Goal: Transaction & Acquisition: Purchase product/service

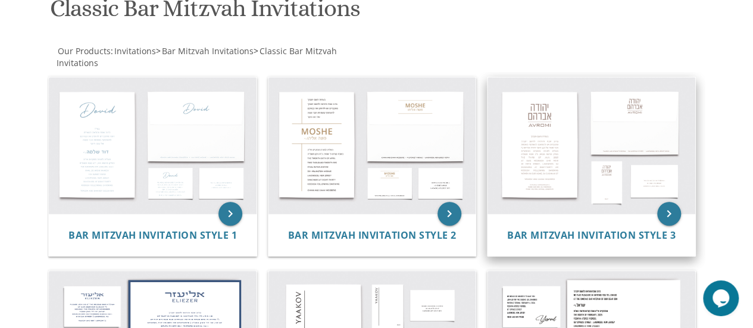
scroll to position [179, 0]
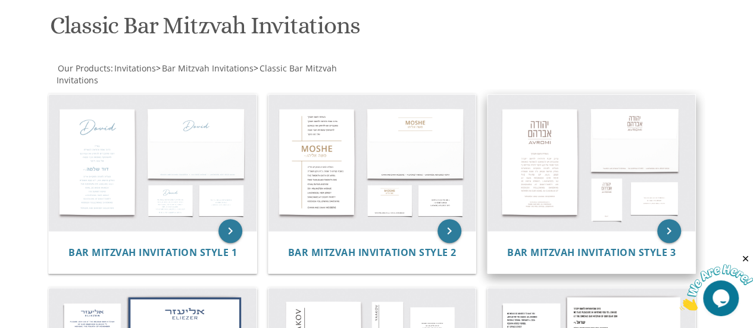
click at [546, 176] on img at bounding box center [592, 163] width 208 height 136
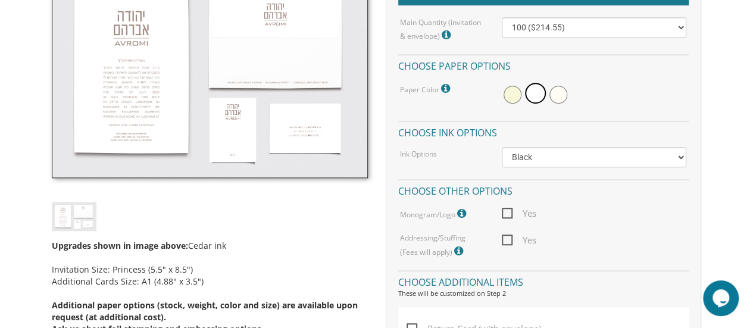
scroll to position [238, 0]
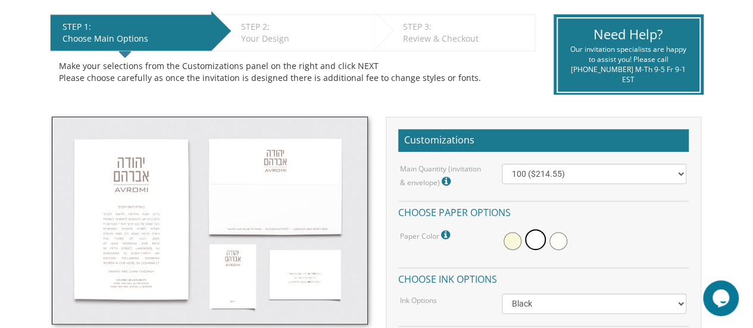
click at [139, 219] on img at bounding box center [210, 221] width 316 height 208
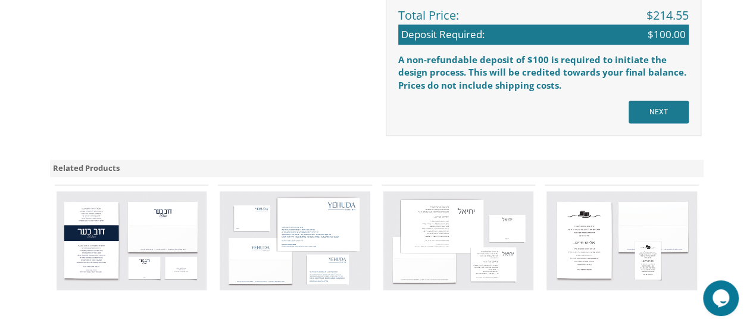
scroll to position [953, 0]
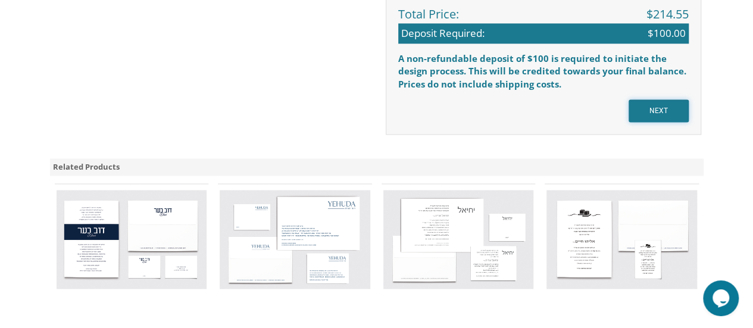
click at [674, 113] on input "NEXT" at bounding box center [659, 110] width 60 height 23
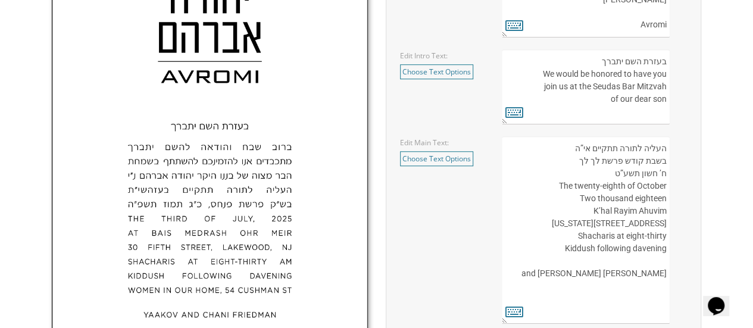
scroll to position [476, 0]
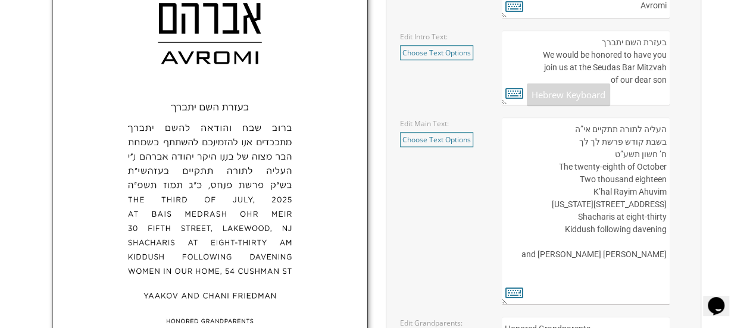
drag, startPoint x: 433, startPoint y: 56, endPoint x: 445, endPoint y: 56, distance: 12.5
click at [433, 56] on link "Choose Text Options" at bounding box center [436, 52] width 73 height 15
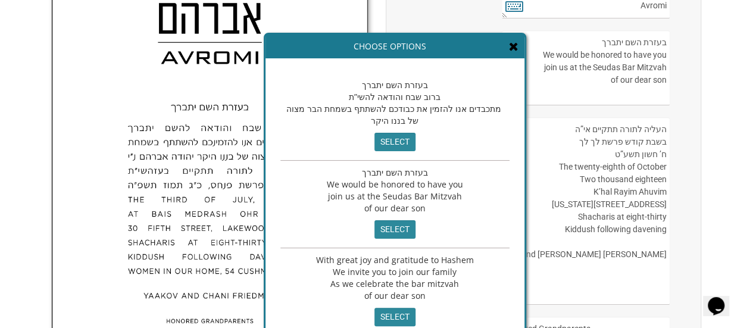
click at [704, 96] on div "Customizations Please fill in your personal information. Edit Name: select" at bounding box center [543, 159] width 333 height 528
click at [735, 94] on body "My Cart {{shoppingcart.totalQuantityDisplay}} Total: {{shoppingcart.subtotal}} …" at bounding box center [376, 187] width 753 height 1327
click at [506, 54] on div "Choose Options" at bounding box center [395, 47] width 259 height 24
click at [509, 47] on icon at bounding box center [514, 46] width 10 height 12
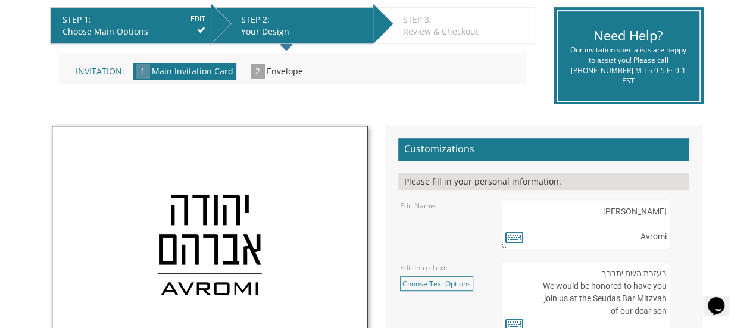
scroll to position [238, 0]
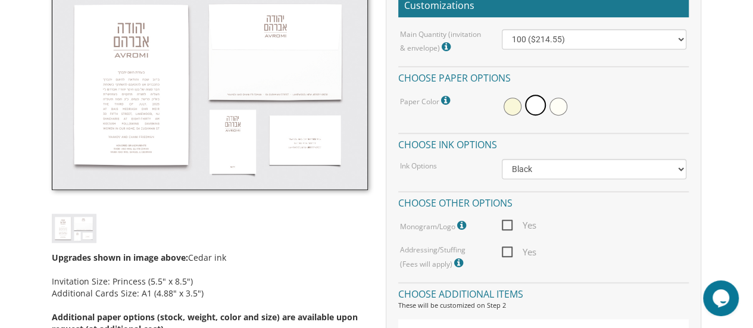
scroll to position [229, 0]
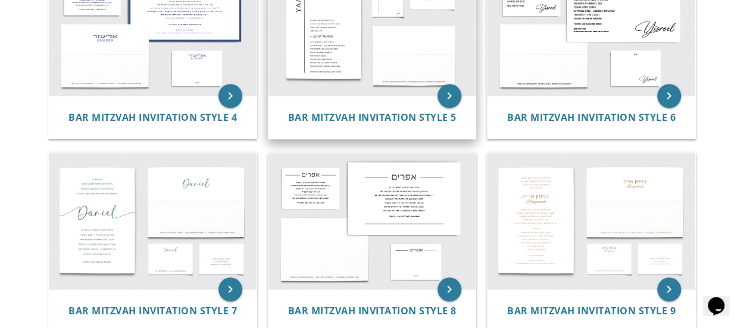
scroll to position [536, 0]
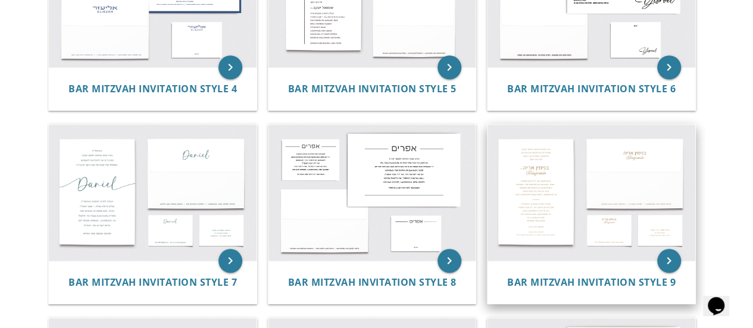
drag, startPoint x: 542, startPoint y: 229, endPoint x: 516, endPoint y: 228, distance: 26.2
click at [542, 229] on img at bounding box center [592, 192] width 208 height 136
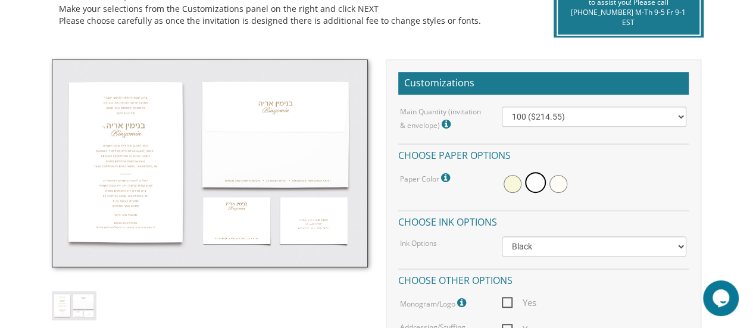
scroll to position [60, 0]
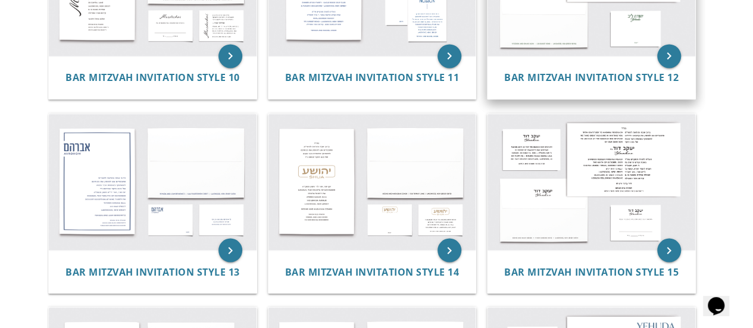
scroll to position [953, 0]
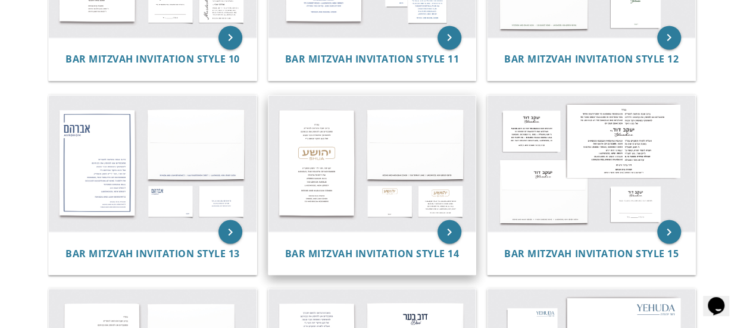
click at [328, 179] on img at bounding box center [373, 163] width 208 height 136
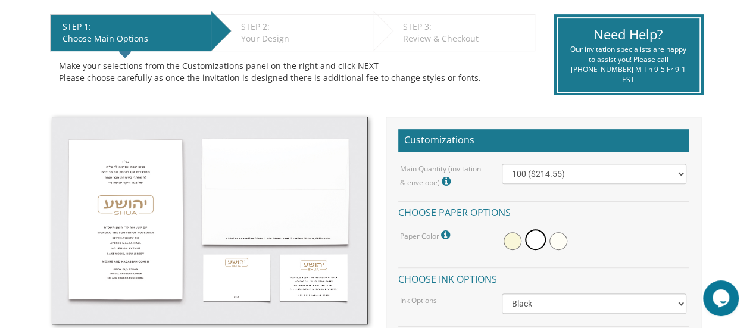
scroll to position [298, 0]
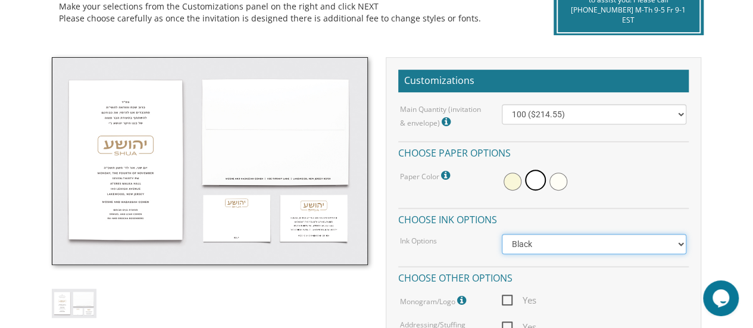
click at [644, 241] on select "Black Colored Ink ($65.00) Black + One Color ($100.00) Two Colors ($137.95)" at bounding box center [594, 244] width 185 height 20
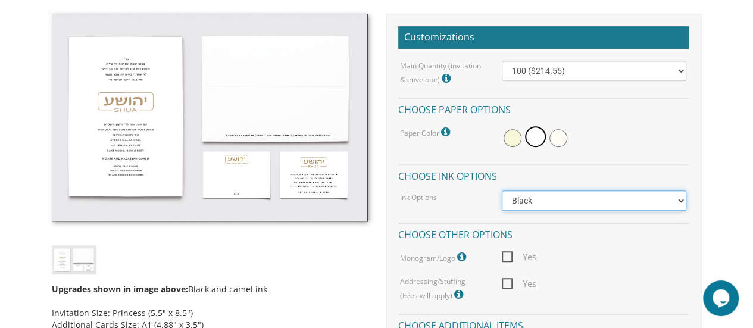
scroll to position [357, 0]
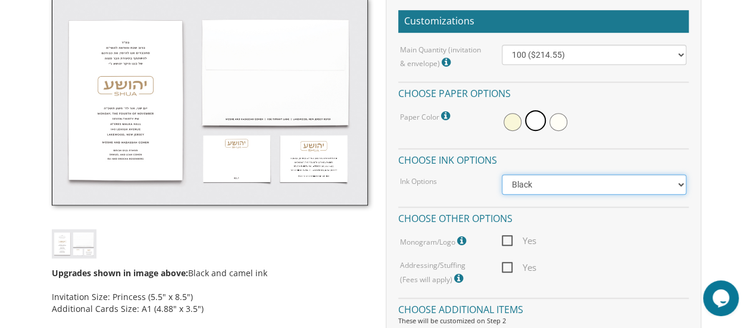
drag, startPoint x: 585, startPoint y: 188, endPoint x: 578, endPoint y: 192, distance: 8.6
click at [585, 188] on select "Black Colored Ink ($65.00) Black + One Color ($100.00) Two Colors ($137.95)" at bounding box center [594, 184] width 185 height 20
select select "Standard"
click at [502, 174] on select "Black Colored Ink ($65.00) Black + One Color ($100.00) Two Colors ($137.95)" at bounding box center [594, 184] width 185 height 20
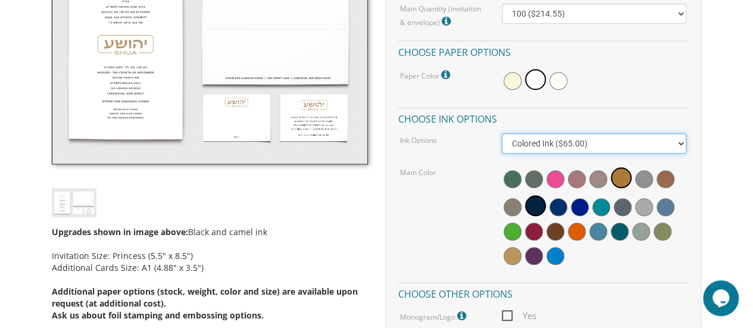
scroll to position [417, 0]
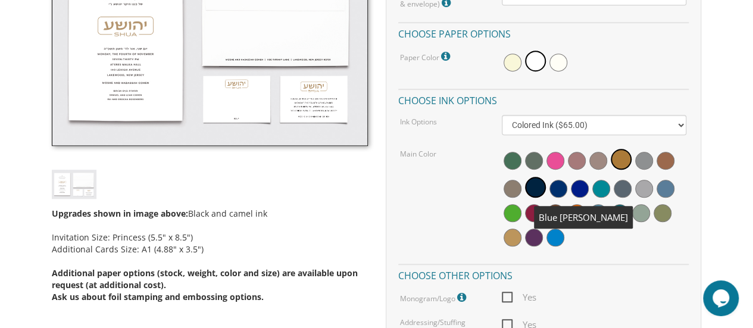
click at [561, 187] on span at bounding box center [559, 189] width 18 height 18
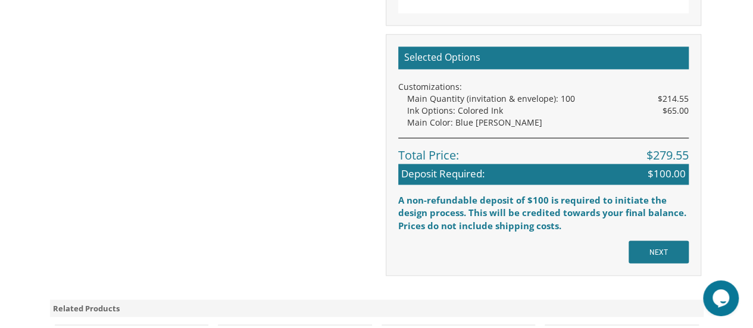
scroll to position [1012, 0]
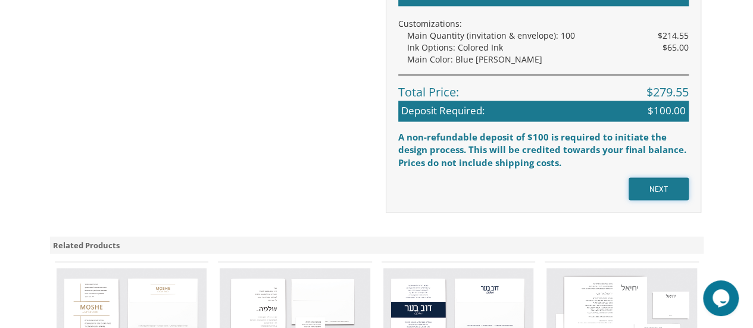
click at [672, 183] on input "NEXT" at bounding box center [659, 188] width 60 height 23
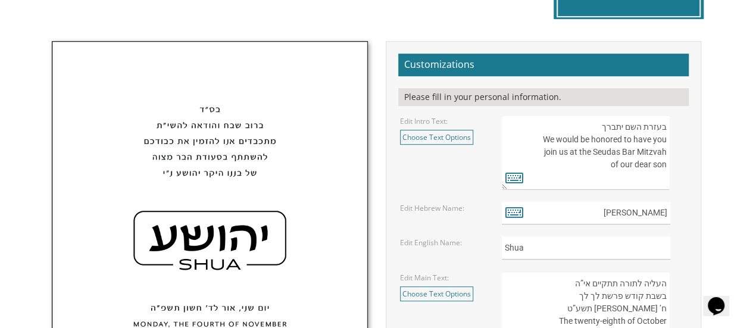
scroll to position [357, 0]
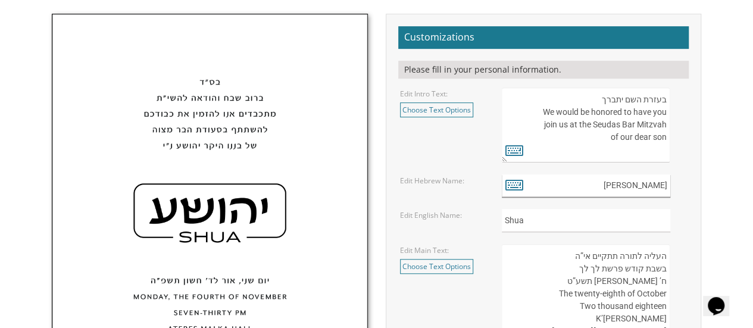
click at [656, 186] on input "[PERSON_NAME]" at bounding box center [586, 185] width 169 height 23
click at [511, 181] on icon at bounding box center [515, 184] width 18 height 17
type textarea "[PERSON_NAME]"
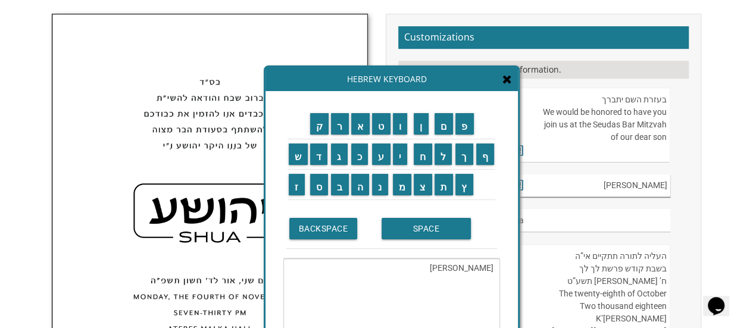
click at [657, 188] on input "[PERSON_NAME]" at bounding box center [586, 185] width 169 height 23
drag, startPoint x: 667, startPoint y: 185, endPoint x: 636, endPoint y: 190, distance: 31.3
click at [636, 190] on input "יהושע" at bounding box center [586, 185] width 169 height 23
click at [338, 164] on input "ג" at bounding box center [339, 154] width 17 height 21
click at [344, 186] on input "ב" at bounding box center [340, 184] width 18 height 21
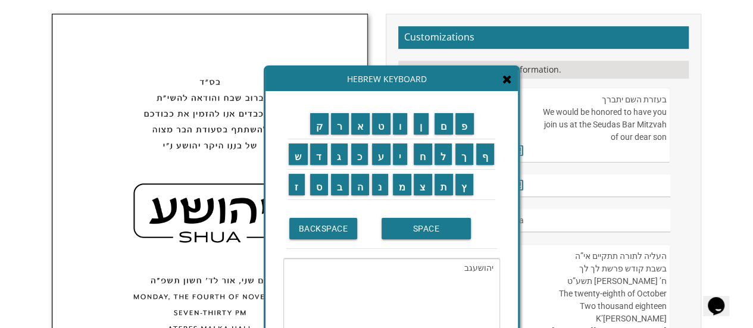
click at [336, 135] on td "ר" at bounding box center [340, 124] width 20 height 30
click at [404, 160] on input "י" at bounding box center [400, 154] width 15 height 21
click at [356, 133] on input "א" at bounding box center [360, 123] width 19 height 21
click at [442, 159] on input "ל" at bounding box center [444, 154] width 18 height 21
click at [429, 233] on input "SPACE" at bounding box center [426, 228] width 89 height 21
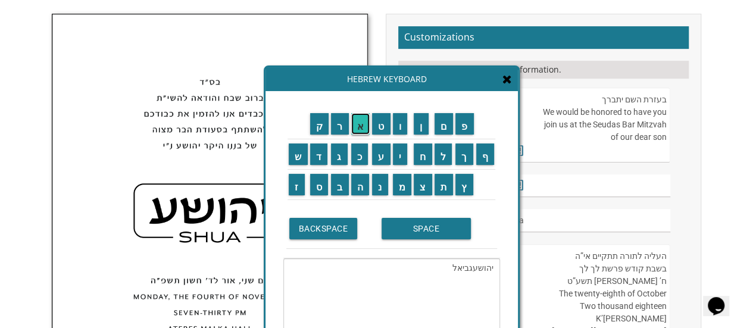
click at [361, 134] on input "א" at bounding box center [360, 123] width 19 height 21
click at [441, 154] on input "ל" at bounding box center [444, 154] width 18 height 21
click at [405, 155] on input "י" at bounding box center [400, 154] width 15 height 21
click at [361, 192] on input "ה" at bounding box center [360, 184] width 18 height 21
click at [403, 135] on td "ו" at bounding box center [402, 124] width 21 height 30
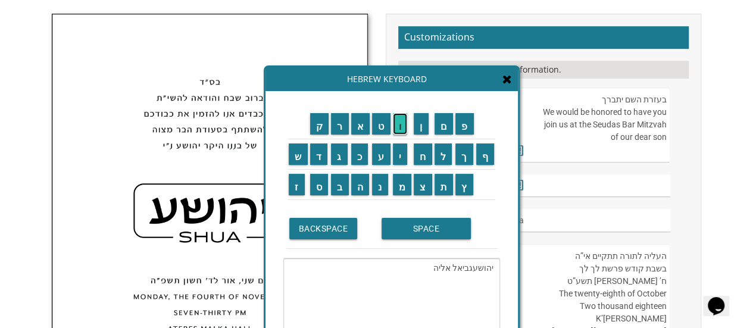
click at [403, 129] on input "ו" at bounding box center [400, 123] width 15 height 21
click at [485, 263] on textarea "יהושעגביאל אליהו" at bounding box center [391, 299] width 217 height 82
click at [494, 268] on textarea "יהושעגביאל אליהו" at bounding box center [391, 299] width 217 height 82
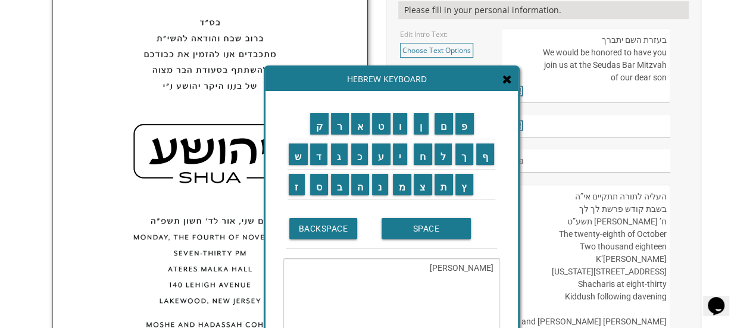
scroll to position [476, 0]
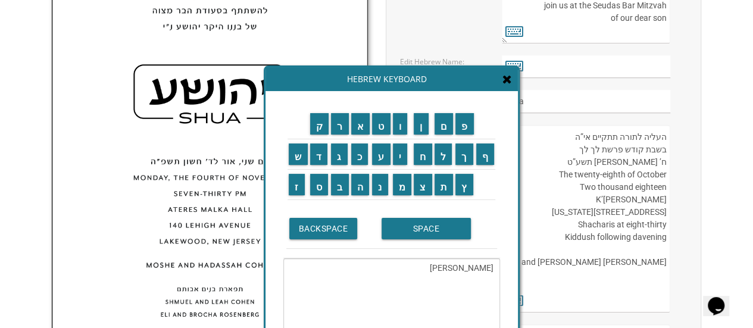
click at [439, 267] on textarea "גביאל אליהו" at bounding box center [391, 299] width 217 height 82
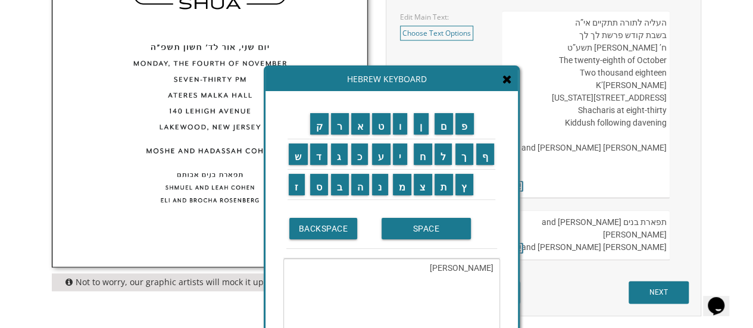
scroll to position [596, 0]
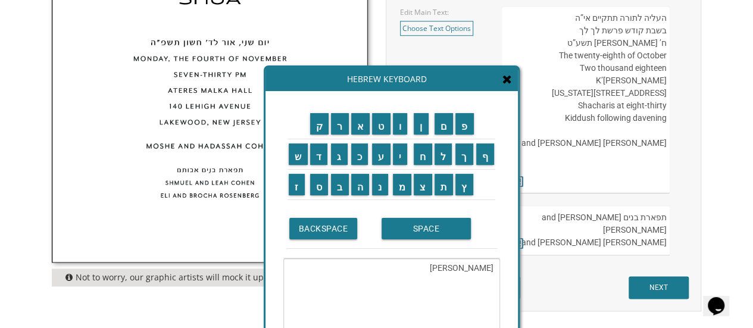
drag, startPoint x: 492, startPoint y: 277, endPoint x: 454, endPoint y: 266, distance: 39.8
click at [454, 266] on textarea "גביאל אליהו Gavri" at bounding box center [391, 299] width 217 height 82
click at [487, 279] on textarea "גביאל ו Gavrאליהi" at bounding box center [391, 299] width 217 height 82
type textarea "גביאל ו Gavrאליהi"
click at [507, 86] on div "Hebrew Keyboard" at bounding box center [392, 79] width 253 height 24
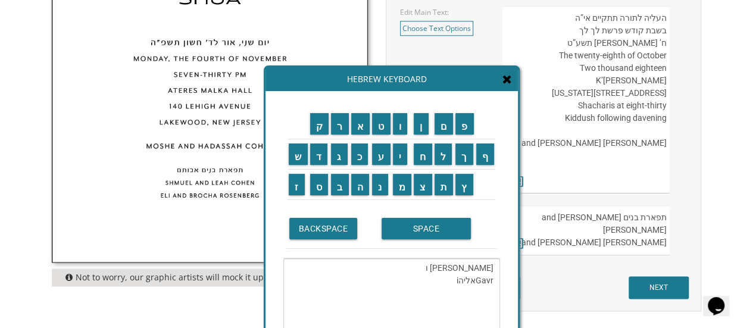
click at [505, 83] on icon at bounding box center [508, 79] width 10 height 12
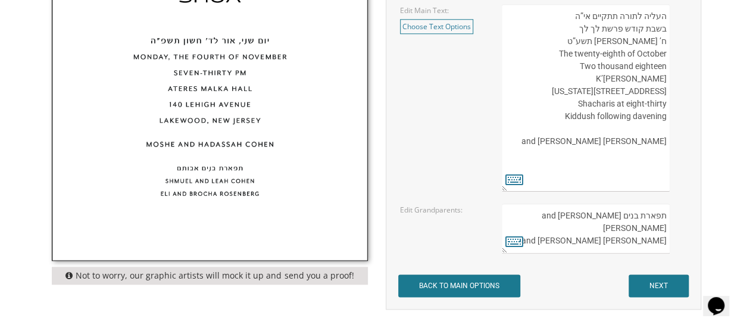
scroll to position [357, 0]
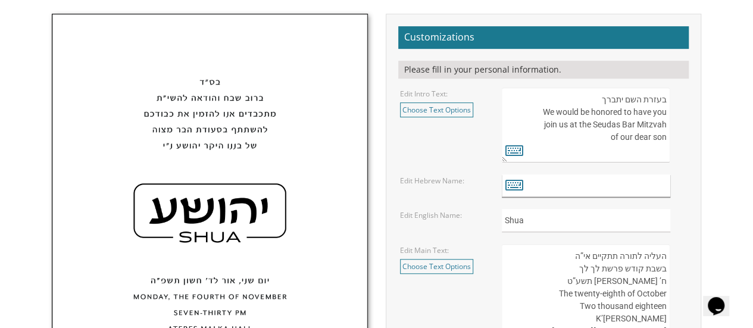
click at [556, 174] on input "text" at bounding box center [586, 185] width 169 height 23
drag, startPoint x: 535, startPoint y: 220, endPoint x: 500, endPoint y: 222, distance: 34.6
click at [500, 222] on div "Shua" at bounding box center [594, 220] width 203 height 23
type input "Gavri"
click at [543, 175] on input "text" at bounding box center [586, 185] width 169 height 23
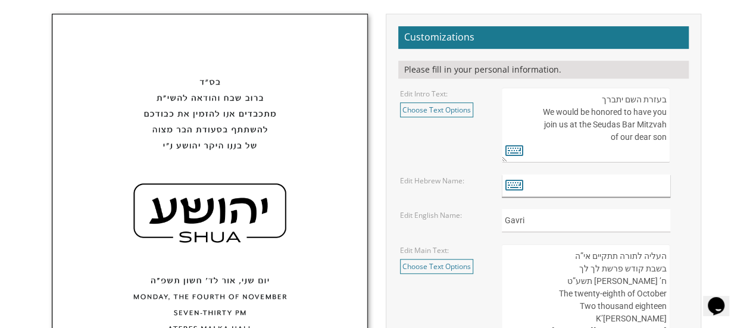
paste input "https://www.bpinvitations.com/store/pc/Classic-Bar-Mitzvah-Invitations-c53.htm"
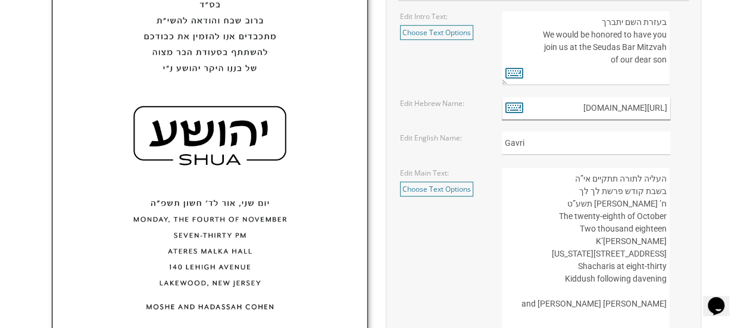
scroll to position [417, 0]
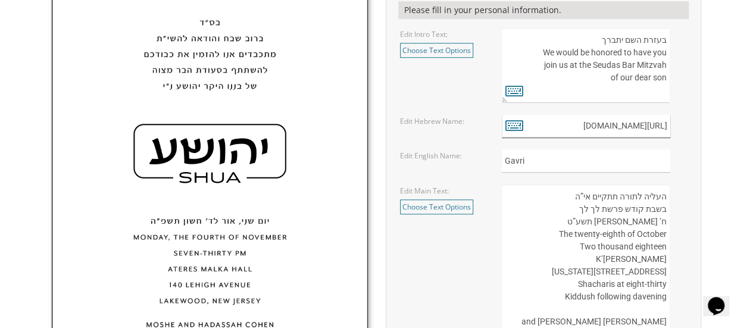
type input "https://www.bpinvitations.com/store/pc/Classic-Bar-Mitzvah-Invitations-c53.htm"
click at [197, 136] on img at bounding box center [209, 198] width 314 height 486
click at [195, 154] on img at bounding box center [209, 198] width 314 height 486
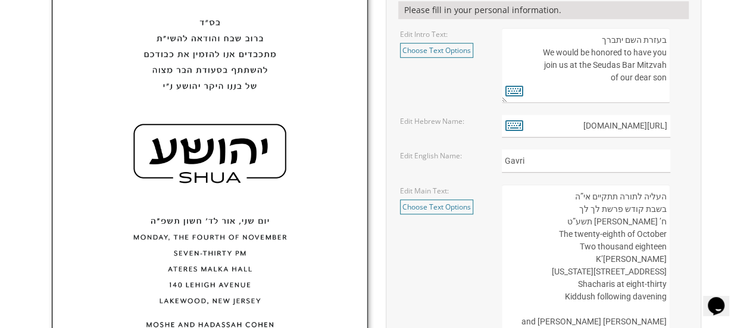
click at [195, 154] on img at bounding box center [209, 198] width 314 height 486
click at [625, 135] on input "https://www.bpinvitations.com/store/pc/Classic-Bar-Mitzvah-Invitations-c53.htm" at bounding box center [586, 126] width 169 height 23
click at [512, 130] on icon at bounding box center [515, 125] width 18 height 17
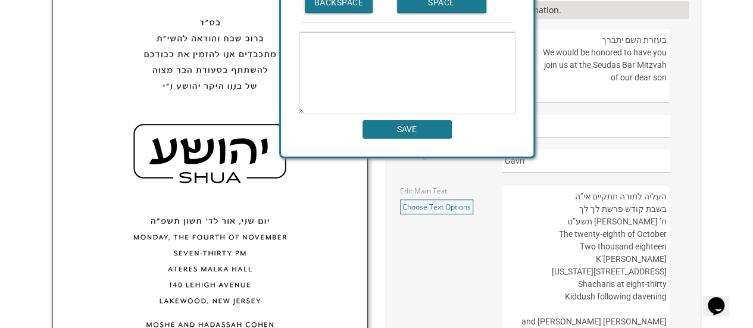
scroll to position [333, 0]
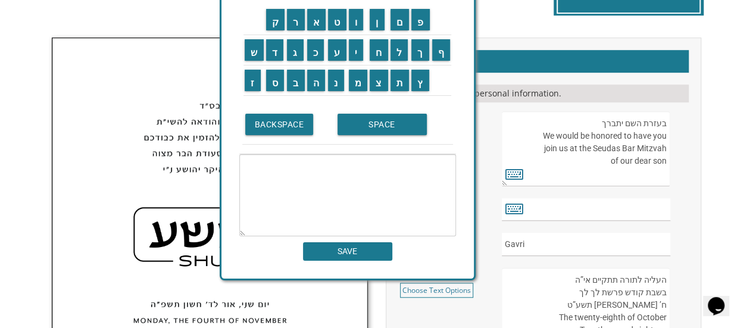
drag, startPoint x: 467, startPoint y: 79, endPoint x: 423, endPoint y: 177, distance: 107.7
click at [423, 177] on div "Hebrew Keyboard ק ר א ט ו ן ם פ ש ד ג כ ע י ח ל" at bounding box center [348, 120] width 256 height 319
click at [300, 55] on input "ג" at bounding box center [295, 49] width 17 height 21
click at [293, 82] on input "ב" at bounding box center [296, 80] width 18 height 21
click at [289, 21] on input "ר" at bounding box center [296, 19] width 18 height 21
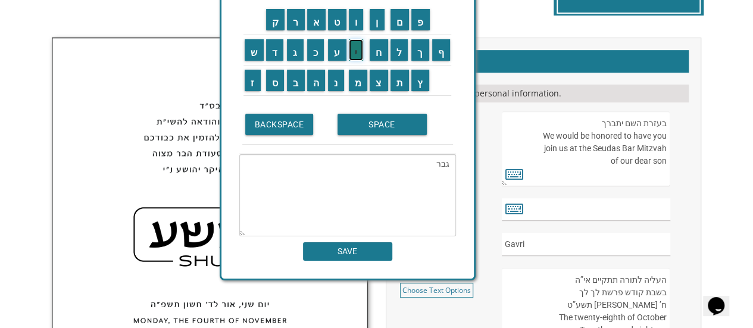
drag, startPoint x: 358, startPoint y: 52, endPoint x: 346, endPoint y: 40, distance: 16.8
click at [357, 51] on input "י" at bounding box center [356, 49] width 15 height 21
click at [320, 26] on input "א" at bounding box center [316, 19] width 19 height 21
click at [403, 54] on input "ל" at bounding box center [400, 49] width 18 height 21
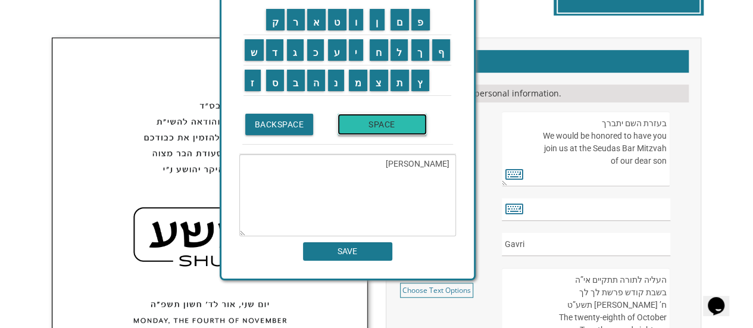
click at [385, 126] on input "SPACE" at bounding box center [382, 124] width 89 height 21
click at [312, 25] on input "א" at bounding box center [316, 19] width 19 height 21
click at [402, 54] on input "ל" at bounding box center [400, 49] width 18 height 21
click at [356, 53] on input "י" at bounding box center [356, 49] width 15 height 21
click at [316, 82] on input "ה" at bounding box center [316, 80] width 18 height 21
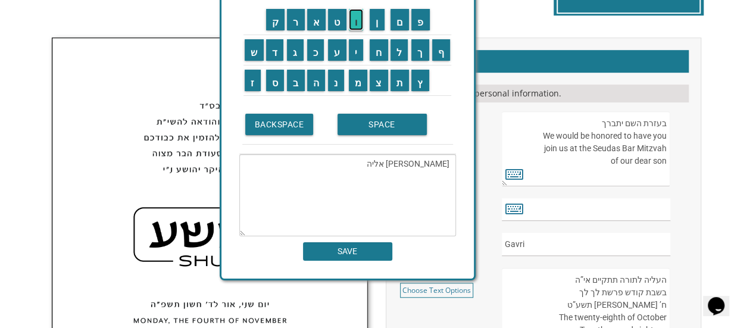
click at [354, 21] on input "ו" at bounding box center [356, 19] width 15 height 21
type textarea "גבריאל אליהו"
click at [364, 247] on input "SAVE" at bounding box center [347, 251] width 89 height 18
type input "גבריאל אליהו"
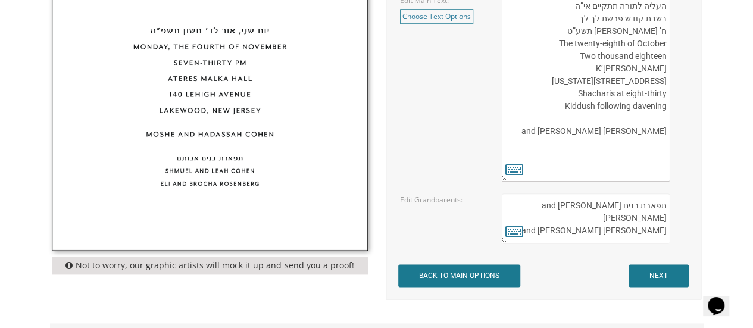
scroll to position [631, 0]
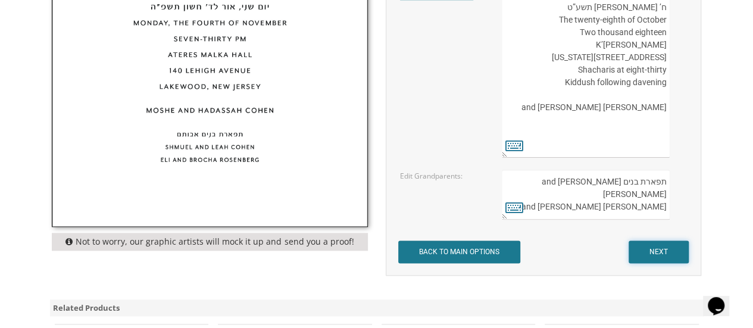
click at [665, 247] on input "NEXT" at bounding box center [659, 252] width 60 height 23
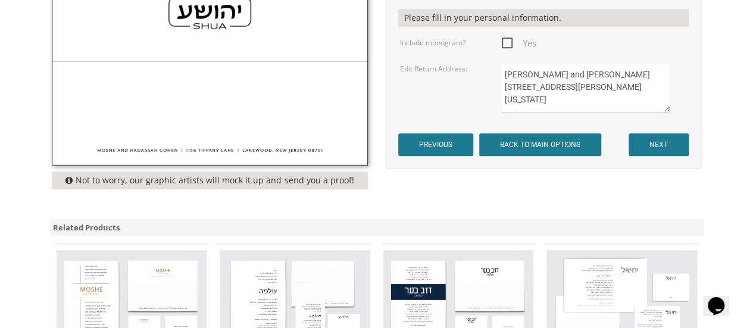
scroll to position [357, 0]
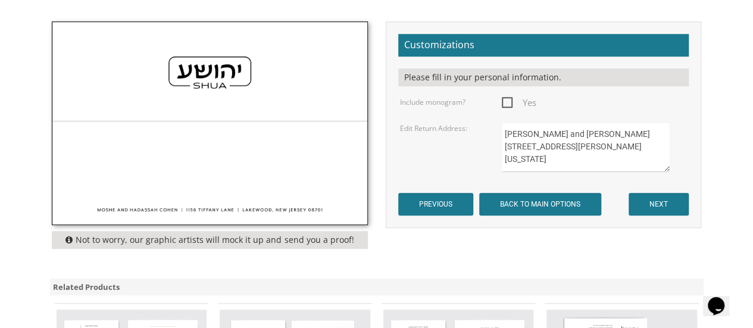
click at [503, 105] on span "Yes" at bounding box center [519, 102] width 35 height 15
click at [503, 105] on input "Yes" at bounding box center [506, 102] width 8 height 8
click at [506, 102] on span "Yes" at bounding box center [519, 102] width 35 height 15
click at [506, 102] on input "Yes" at bounding box center [506, 102] width 8 height 8
checkbox input "false"
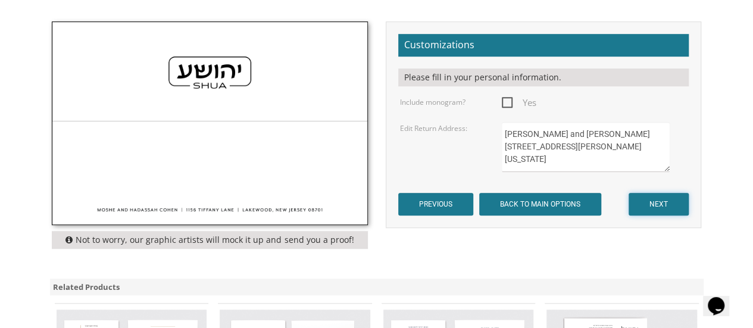
click at [649, 196] on input "NEXT" at bounding box center [659, 204] width 60 height 23
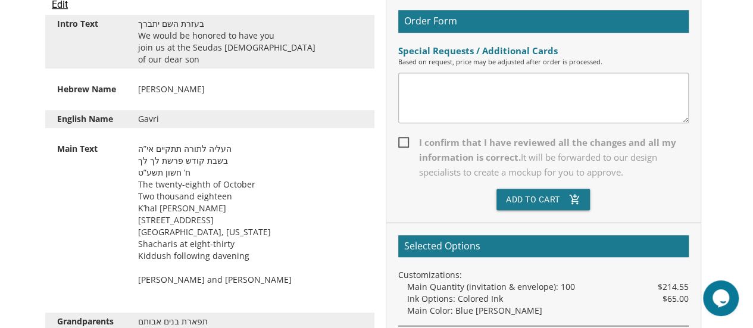
scroll to position [298, 0]
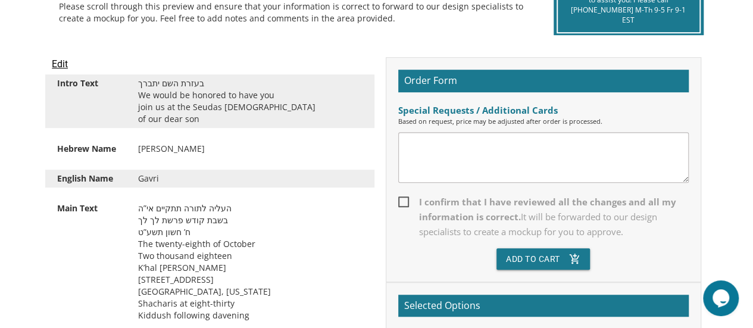
click at [407, 202] on span "I confirm that I have reviewed all the changes and all my information is correc…" at bounding box center [543, 217] width 291 height 45
click at [406, 202] on input "I confirm that I have reviewed all the changes and all my information is correc…" at bounding box center [402, 201] width 8 height 8
click at [398, 200] on span "I confirm that I have reviewed all the changes and all my information is correc…" at bounding box center [543, 217] width 291 height 45
click at [398, 200] on input "I confirm that I have reviewed all the changes and all my information is correc…" at bounding box center [402, 201] width 8 height 8
checkbox input "false"
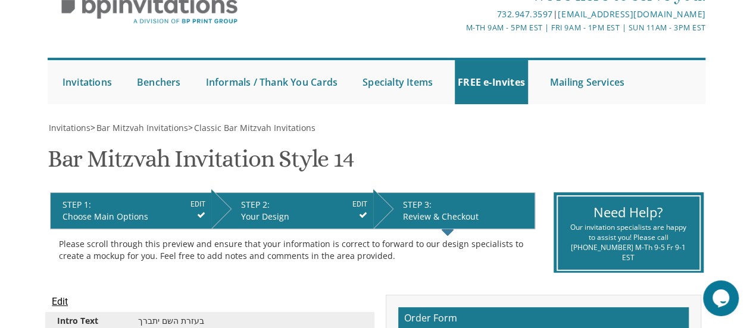
scroll to position [60, 0]
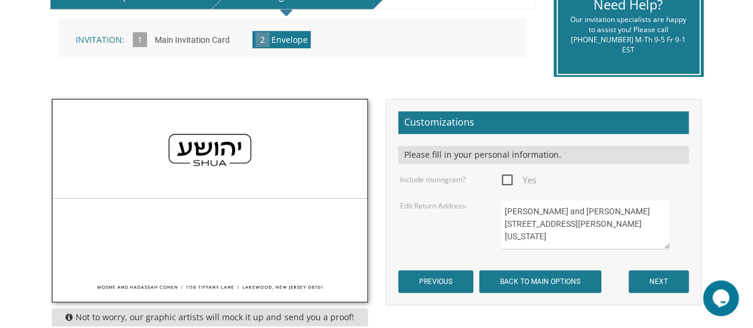
scroll to position [238, 0]
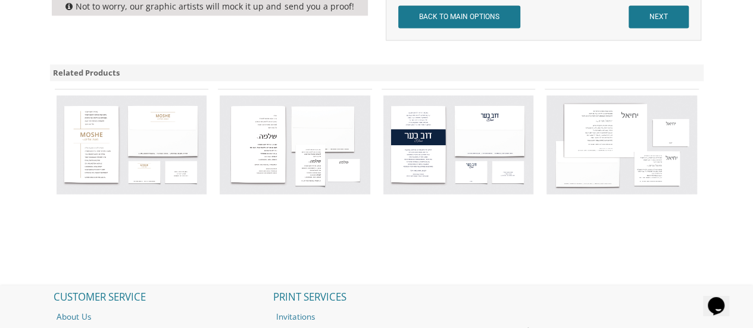
scroll to position [587, 0]
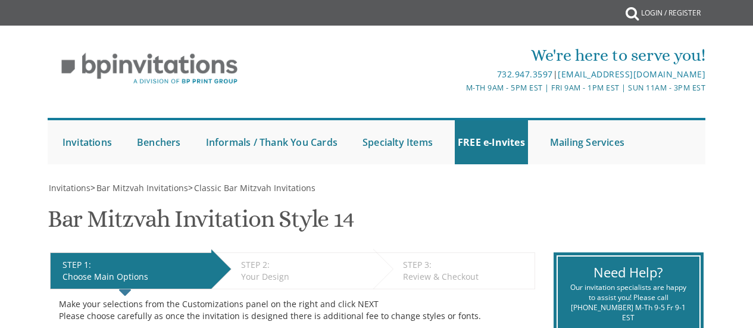
select select "Standard"
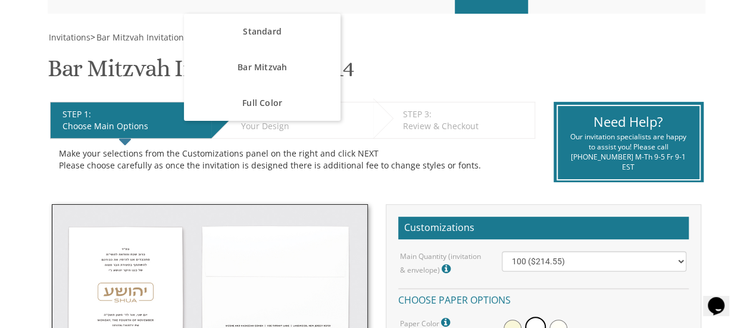
scroll to position [120, 0]
